Goal: Check status: Check status

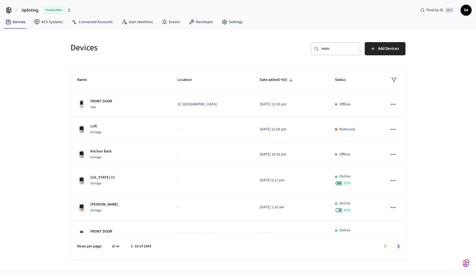
click at [330, 50] on input "text" at bounding box center [339, 49] width 36 height 6
paste input "**********"
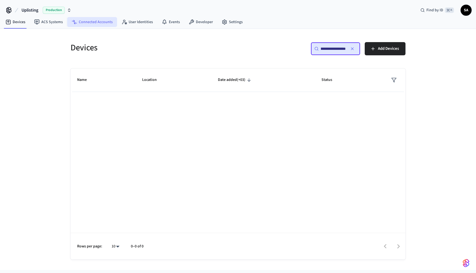
type input "**********"
click at [97, 21] on link "Connected Accounts" at bounding box center [92, 22] width 50 height 10
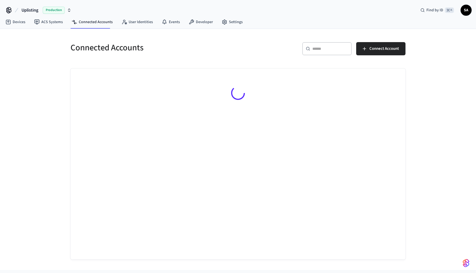
click at [335, 50] on input "text" at bounding box center [330, 49] width 36 height 6
paste input "**********"
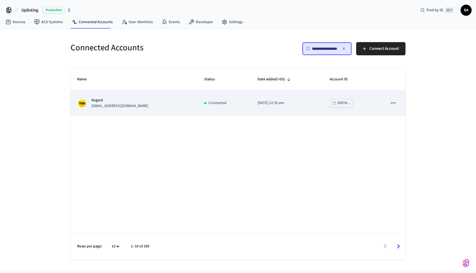
type input "**********"
click at [219, 97] on td "Connected" at bounding box center [223, 103] width 53 height 25
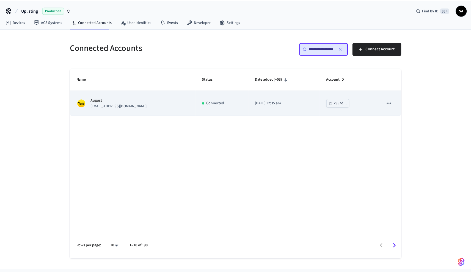
scroll to position [0, 0]
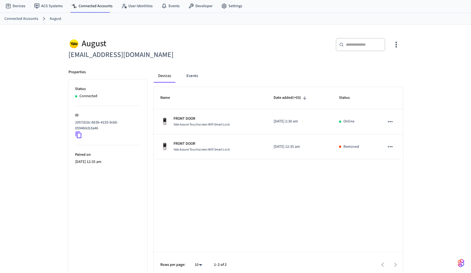
scroll to position [21, 0]
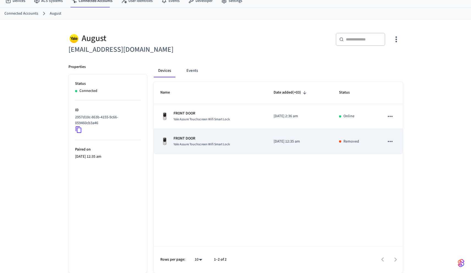
click at [388, 142] on icon "sticky table" at bounding box center [390, 141] width 7 height 7
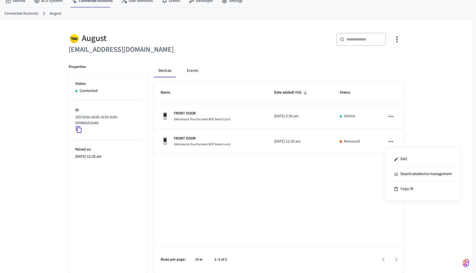
click at [418, 128] on div at bounding box center [238, 136] width 476 height 273
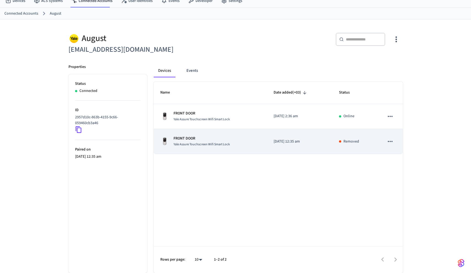
click at [257, 140] on div "FRONT DOOR Yale Assure Touchscreen Wifi Smart Lock" at bounding box center [210, 142] width 100 height 12
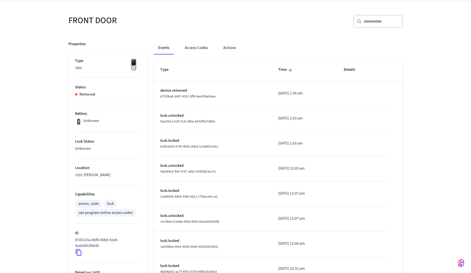
scroll to position [114, 0]
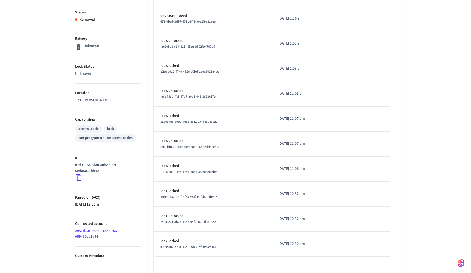
click at [93, 231] on link "2957d10c-863b-4155-9c66-059460cb3a46" at bounding box center [96, 233] width 43 height 11
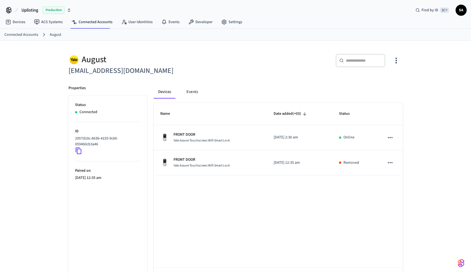
click at [398, 58] on icon "button" at bounding box center [396, 60] width 9 height 9
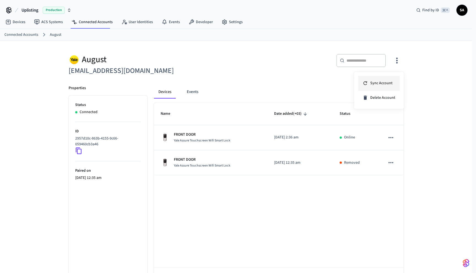
click at [386, 84] on span "Sync Account" at bounding box center [381, 83] width 22 height 6
click at [245, 78] on div at bounding box center [238, 136] width 476 height 273
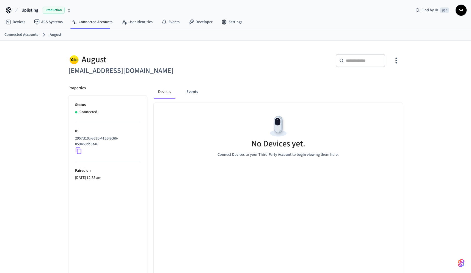
click at [217, 140] on div "No Devices yet. Connect Devices to your Third-Party Account to begin viewing th…" at bounding box center [278, 136] width 249 height 66
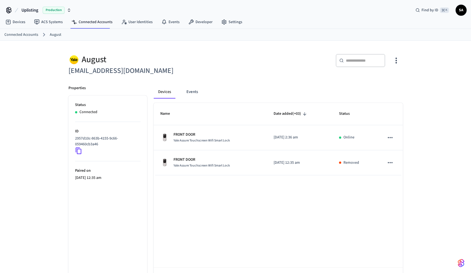
click at [394, 56] on button "button" at bounding box center [396, 61] width 13 height 22
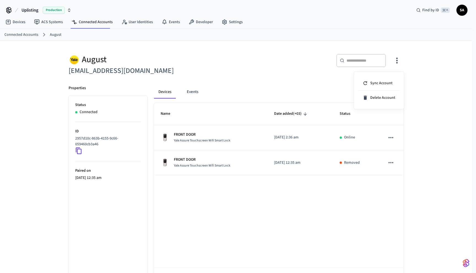
click at [430, 100] on div at bounding box center [238, 136] width 476 height 273
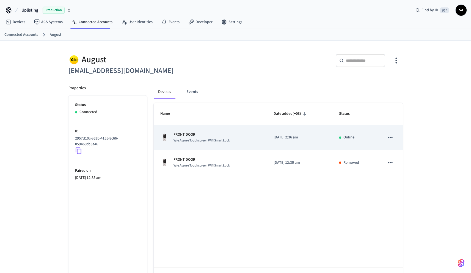
click at [389, 138] on icon "sticky table" at bounding box center [390, 137] width 5 height 1
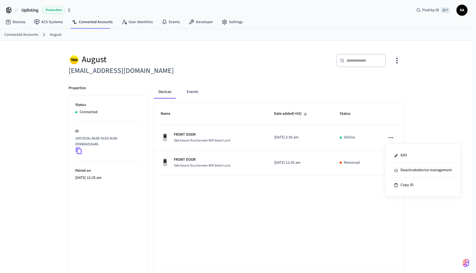
drag, startPoint x: 430, startPoint y: 103, endPoint x: 421, endPoint y: 90, distance: 16.1
click at [430, 102] on div at bounding box center [238, 136] width 476 height 273
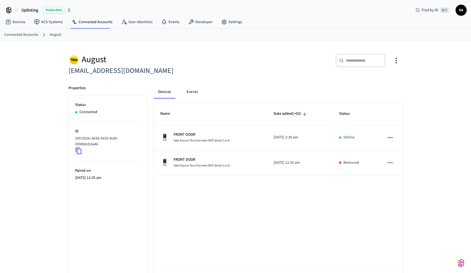
click at [397, 61] on icon "button" at bounding box center [396, 61] width 1 height 6
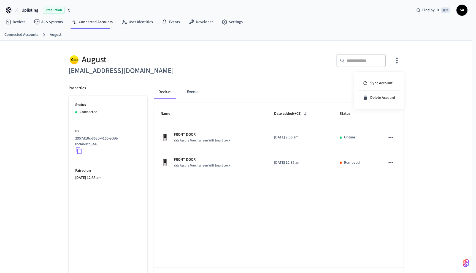
click at [432, 74] on div at bounding box center [238, 136] width 476 height 273
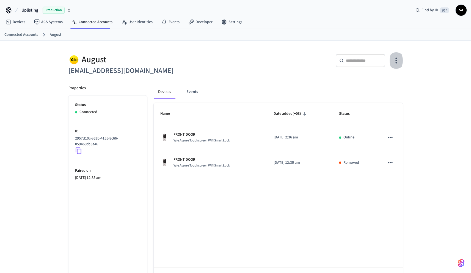
click at [402, 59] on button "button" at bounding box center [396, 61] width 13 height 22
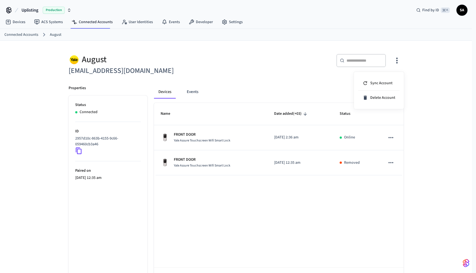
drag, startPoint x: 390, startPoint y: 168, endPoint x: 392, endPoint y: 165, distance: 3.2
click at [390, 167] on div at bounding box center [238, 136] width 476 height 273
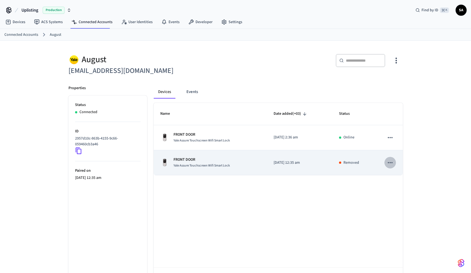
click at [392, 164] on icon "sticky table" at bounding box center [390, 162] width 7 height 7
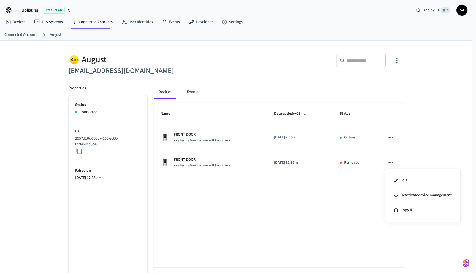
drag, startPoint x: 391, startPoint y: 163, endPoint x: 345, endPoint y: 166, distance: 46.0
click at [391, 163] on div at bounding box center [238, 136] width 476 height 273
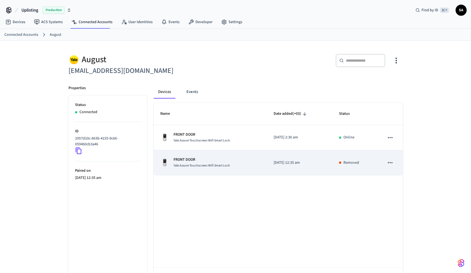
click at [252, 166] on div "FRONT DOOR Yale Assure Touchscreen Wifi Smart Lock" at bounding box center [210, 163] width 100 height 12
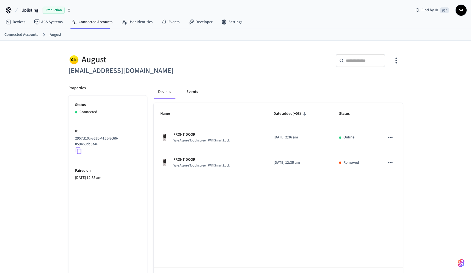
click at [188, 93] on button "Events" at bounding box center [192, 91] width 20 height 13
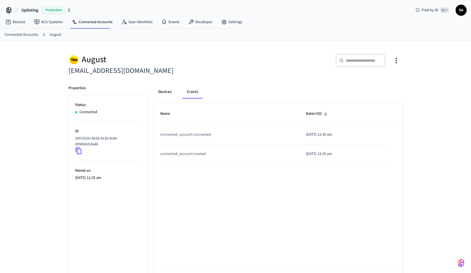
click at [163, 92] on button "Devices" at bounding box center [165, 91] width 22 height 13
